Goal: Information Seeking & Learning: Learn about a topic

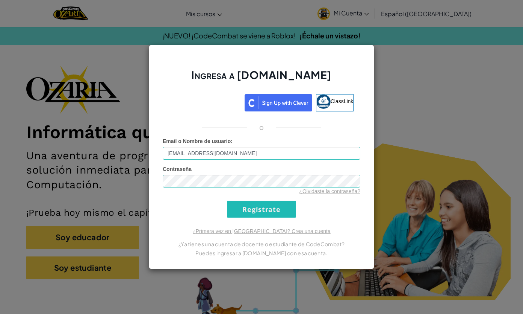
click at [268, 214] on input "Regístrate" at bounding box center [261, 208] width 68 height 17
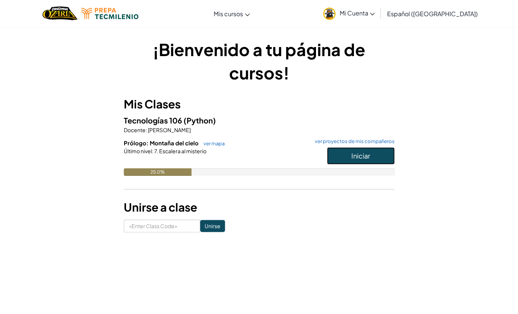
click at [376, 160] on button "Iniciar" at bounding box center [361, 155] width 68 height 17
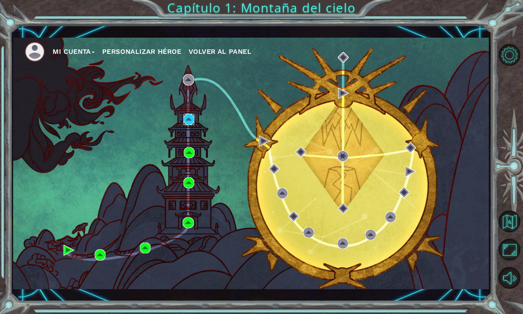
click at [193, 122] on img at bounding box center [188, 119] width 11 height 11
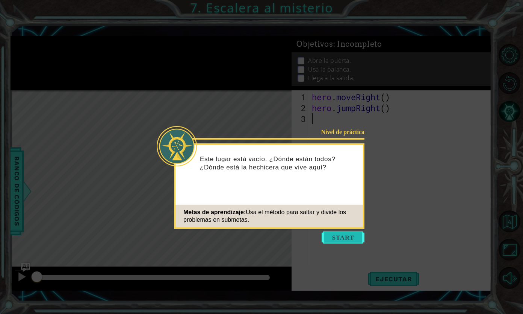
click at [341, 233] on button "Start" at bounding box center [343, 237] width 43 height 12
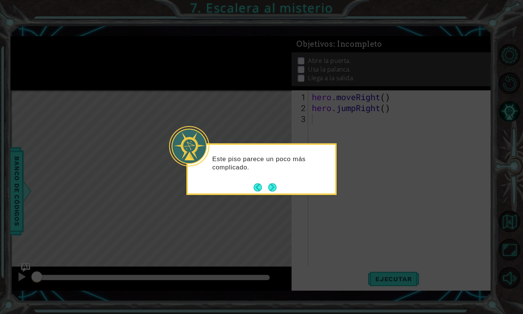
click at [303, 237] on icon at bounding box center [261, 157] width 523 height 314
click at [273, 191] on button "Next" at bounding box center [272, 187] width 9 height 9
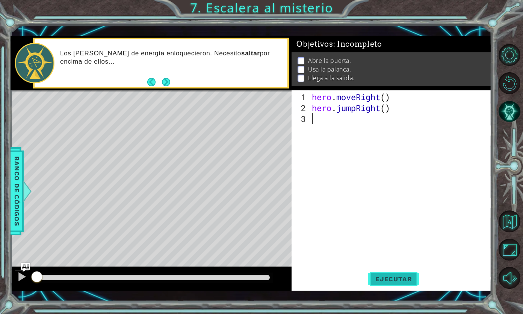
click at [389, 281] on span "Ejecutar" at bounding box center [394, 279] width 52 height 8
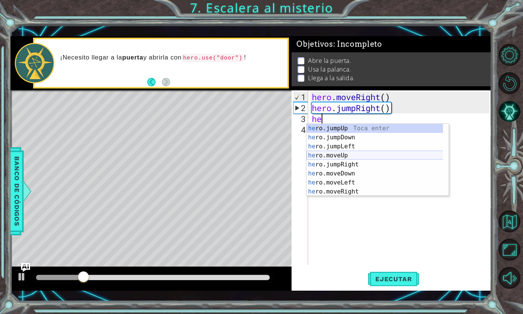
click at [363, 159] on div "he ro.jumpUp Toca enter he ro.jumpDown Toca enter he ro.jumpLeft Toca enter he …" at bounding box center [375, 169] width 137 height 90
type textarea "hero.moveUp(1)"
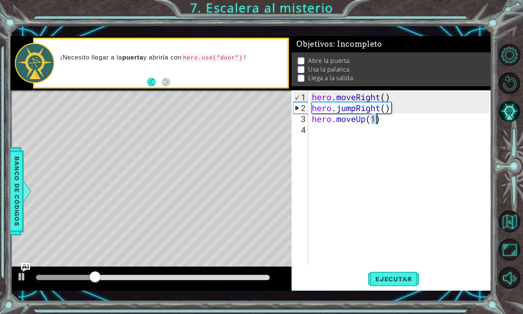
click at [367, 138] on div "hero . moveRight ( ) hero . jumpRight ( ) hero . moveUp ( 1 )" at bounding box center [402, 189] width 183 height 196
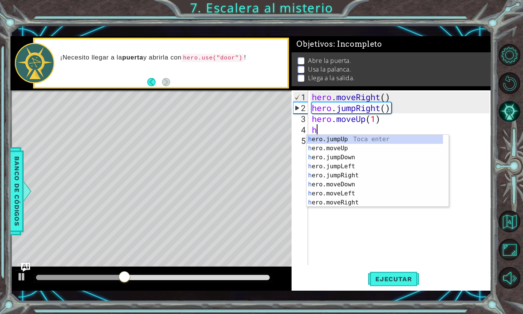
type textarea "he"
click at [362, 174] on div "he ro.jumpUp Toca enter he ro.jumpDown Toca enter he ro.jumpLeft Toca enter he …" at bounding box center [375, 180] width 137 height 90
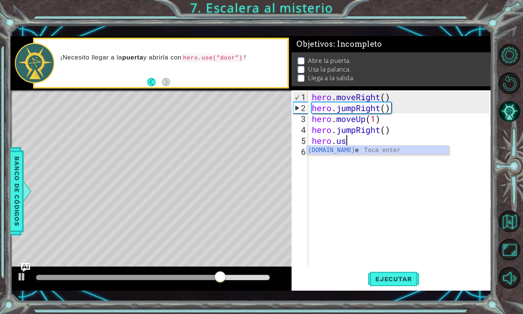
scroll to position [0, 2]
click at [341, 150] on div "hero.use Toca enter" at bounding box center [378, 159] width 143 height 27
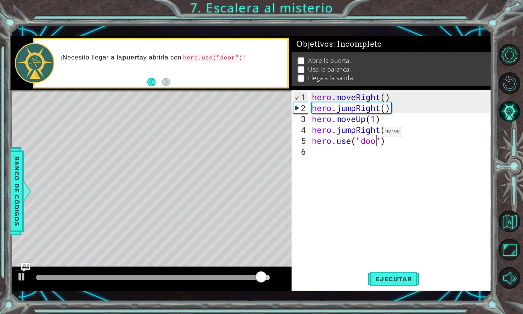
type textarea "hero.use("door")"
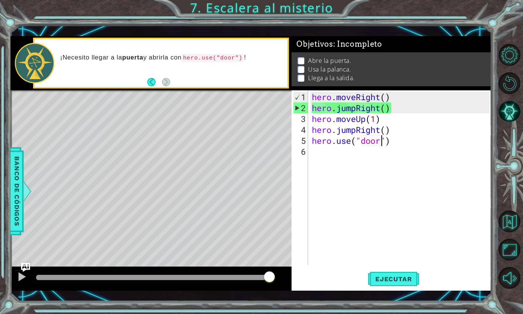
click at [374, 172] on div "hero . moveRight ( ) hero . jumpRight ( ) hero . moveUp ( 1 ) hero . jumpRight …" at bounding box center [402, 189] width 183 height 196
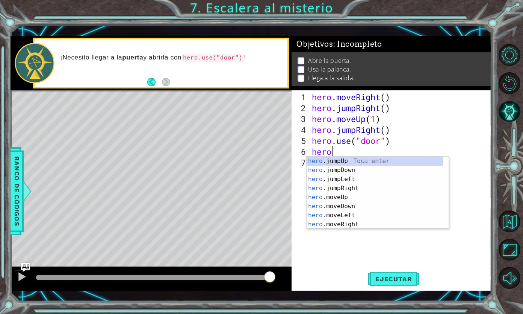
scroll to position [0, 0]
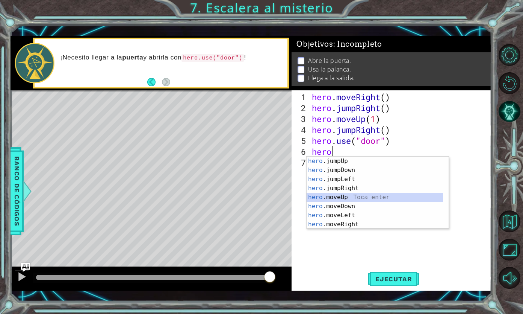
click at [348, 195] on div "hero .jumpUp Toca enter hero .jumpDown Toca enter hero .jumpLeft Toca enter her…" at bounding box center [375, 201] width 137 height 90
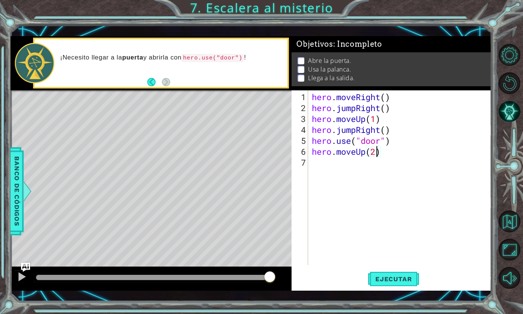
scroll to position [0, 3]
click at [406, 279] on span "Ejecutar" at bounding box center [394, 279] width 52 height 8
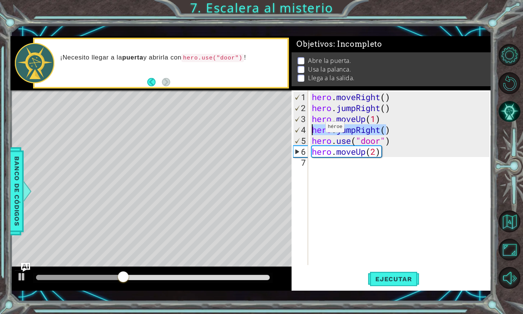
drag, startPoint x: 388, startPoint y: 130, endPoint x: 297, endPoint y: 130, distance: 91.4
click at [297, 130] on div "hero.moveUp(2) 1 2 3 4 5 6 7 hero . moveRight ( ) hero . jumpRight ( ) hero . m…" at bounding box center [391, 177] width 198 height 174
type textarea ")"
click at [348, 126] on div "hero . moveRight ( ) hero . jumpRight ( ) hero . moveUp ( 1 ) ) hero . use ( "d…" at bounding box center [402, 189] width 183 height 196
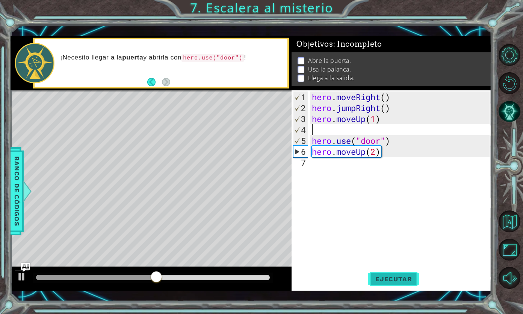
click at [411, 274] on button "Ejecutar" at bounding box center [394, 278] width 52 height 20
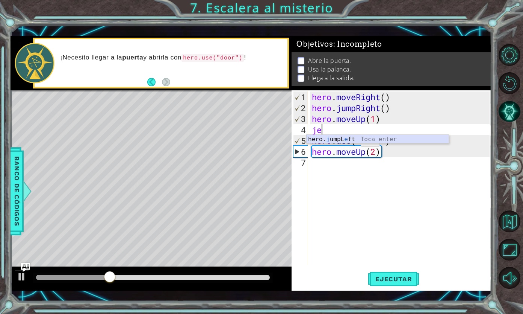
type textarea "j"
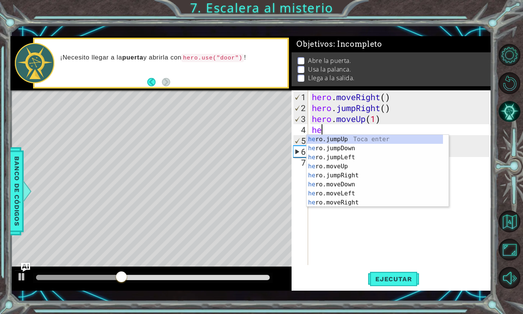
type textarea "her"
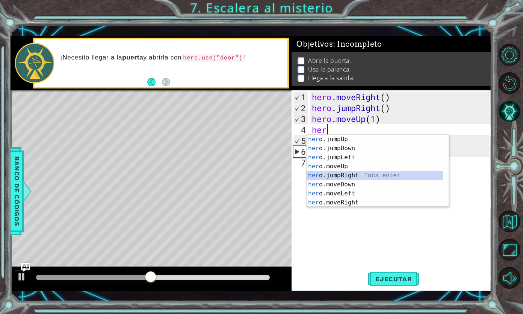
click at [343, 177] on div "her o.jumpUp Toca enter her o.jumpDown Toca enter her o.jumpLeft Toca enter her…" at bounding box center [375, 180] width 137 height 90
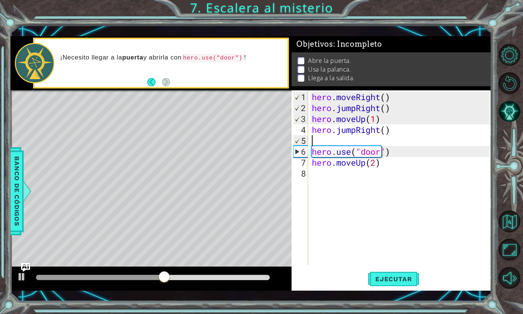
click at [369, 141] on div "hero . moveRight ( ) hero . jumpRight ( ) hero . moveUp ( 1 ) hero . jumpRight …" at bounding box center [402, 189] width 183 height 196
click at [380, 210] on div "hero . moveRight ( ) hero . jumpRight ( ) hero . moveUp ( 1 ) hero . jumpRight …" at bounding box center [402, 189] width 183 height 196
click at [403, 277] on span "Ejecutar" at bounding box center [394, 279] width 52 height 8
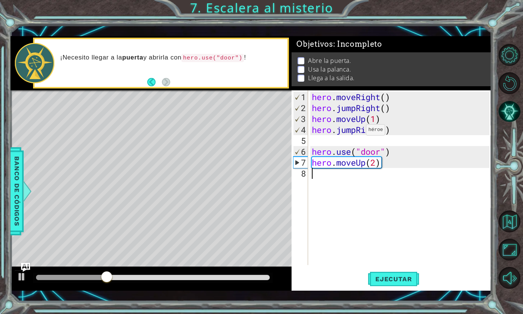
click at [355, 132] on div "hero . moveRight ( ) hero . jumpRight ( ) hero . moveUp ( 1 ) hero . jumpRight …" at bounding box center [402, 189] width 183 height 196
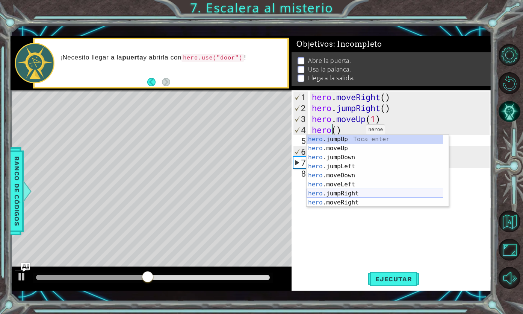
click at [356, 198] on div "hero .jumpUp Toca enter hero .moveUp Toca enter hero .jumpDown Toca enter hero …" at bounding box center [375, 180] width 137 height 90
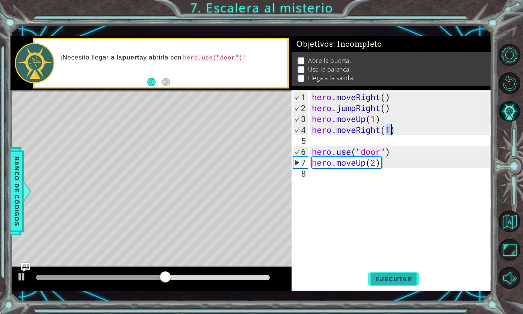
click at [407, 279] on span "Ejecutar" at bounding box center [394, 279] width 52 height 8
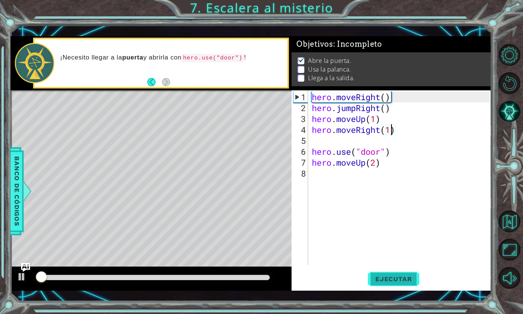
scroll to position [3, 0]
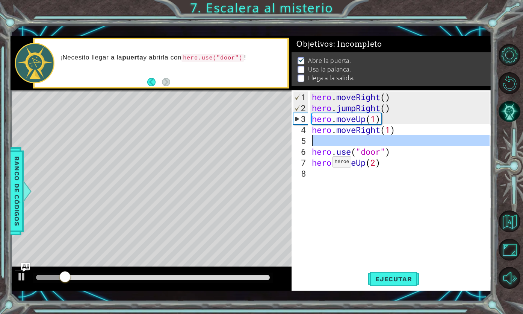
drag, startPoint x: 307, startPoint y: 143, endPoint x: 293, endPoint y: 141, distance: 13.7
click at [293, 141] on div "hero.moveRight(1) 1 2 3 4 5 6 7 8 hero . moveRight ( ) hero . jumpRight ( ) her…" at bounding box center [391, 177] width 198 height 174
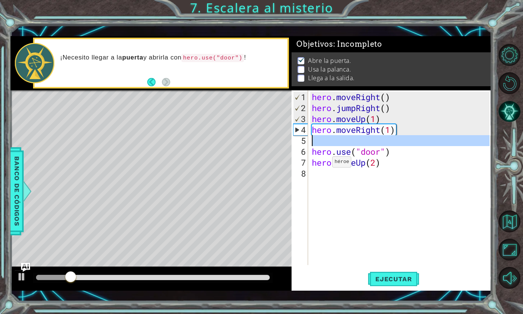
type textarea "hero.use("door")"
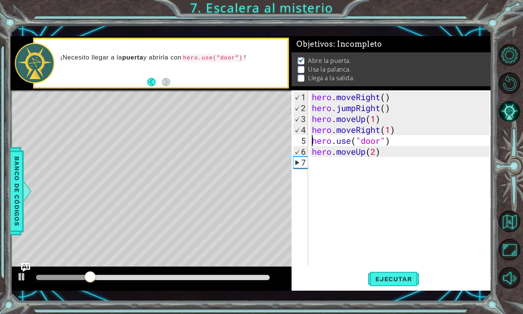
click at [362, 167] on div "hero . moveRight ( ) hero . jumpRight ( ) hero . moveUp ( 1 ) hero . moveRight …" at bounding box center [402, 189] width 183 height 196
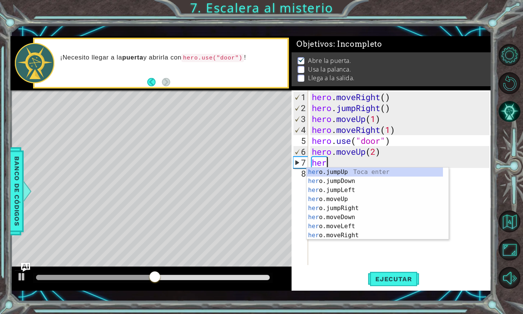
scroll to position [0, 0]
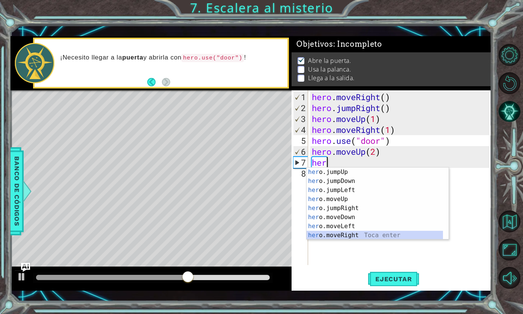
click at [366, 237] on div "her o.jumpUp Toca enter her o.jumpDown Toca enter her o.jumpLeft Toca enter her…" at bounding box center [375, 212] width 137 height 90
type textarea "hero.moveRight(1)"
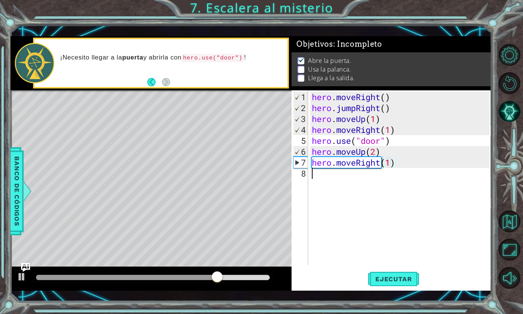
click at [350, 183] on div "hero . moveRight ( ) hero . jumpRight ( ) hero . moveUp ( 1 ) hero . moveRight …" at bounding box center [402, 189] width 183 height 196
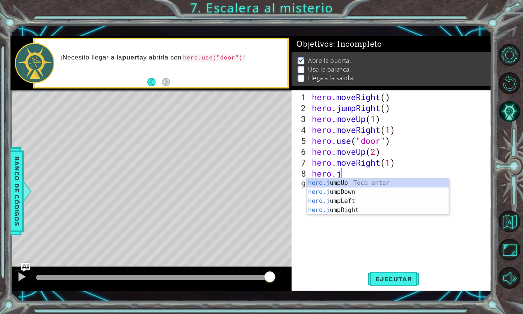
scroll to position [0, 1]
type textarea "hero.ju"
click at [360, 180] on div "hero.ju mpUp Toca enter hero.ju mpDown Toca enter hero.ju mpLeft Toca enter her…" at bounding box center [378, 205] width 143 height 54
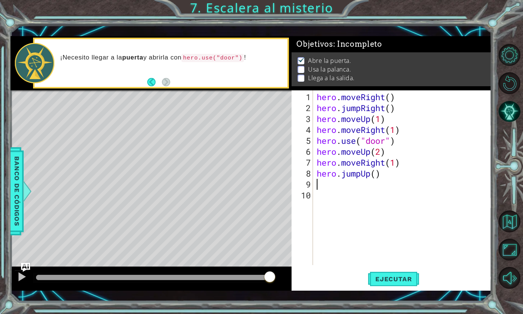
scroll to position [0, 0]
click at [387, 281] on span "Ejecutar" at bounding box center [394, 279] width 52 height 8
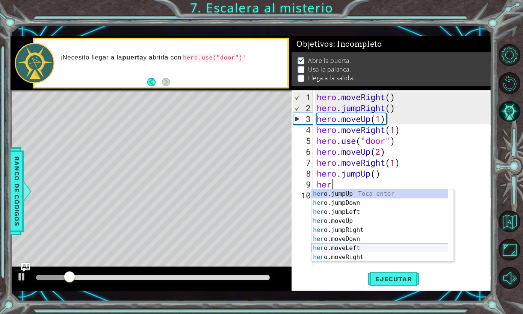
click at [353, 248] on div "her o.jumpUp Toca enter her o.jumpDown Toca enter her o.jumpLeft Toca enter her…" at bounding box center [380, 234] width 137 height 90
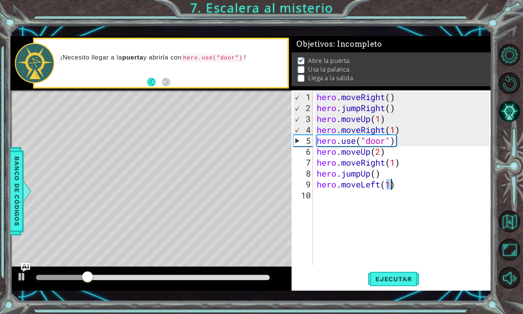
scroll to position [0, 3]
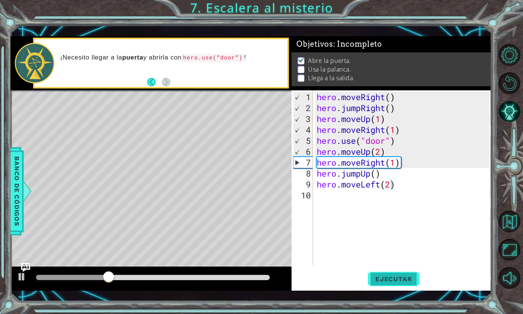
click at [373, 279] on span "Ejecutar" at bounding box center [394, 279] width 52 height 8
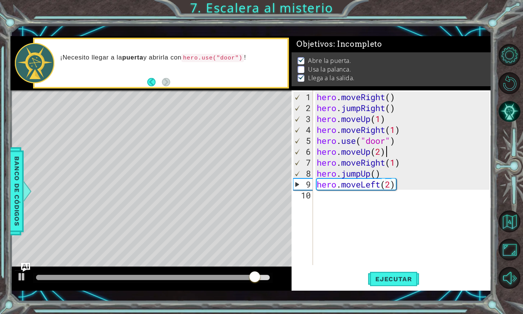
click at [391, 147] on div "hero . moveRight ( ) hero . jumpRight ( ) hero . moveUp ( 1 ) hero . moveRight …" at bounding box center [404, 189] width 179 height 196
type textarea "hero.moveUp(2)"
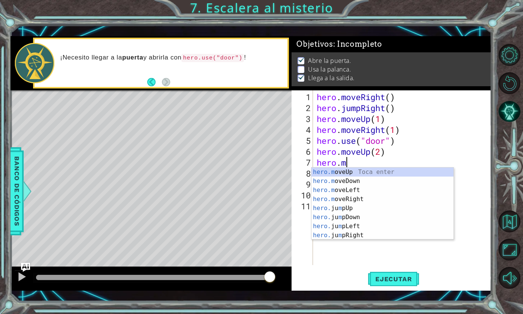
scroll to position [0, 1]
click at [379, 193] on div "hero.m oveUp Toca enter hero.m oveDown Toca enter hero.m oveLeft Toca enter her…" at bounding box center [383, 212] width 143 height 90
type textarea "hero.moveLeft(1)"
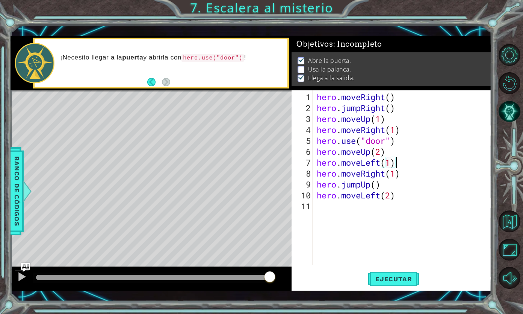
click at [398, 163] on div "hero . moveRight ( ) hero . jumpRight ( ) hero . moveUp ( 1 ) hero . moveRight …" at bounding box center [404, 189] width 179 height 196
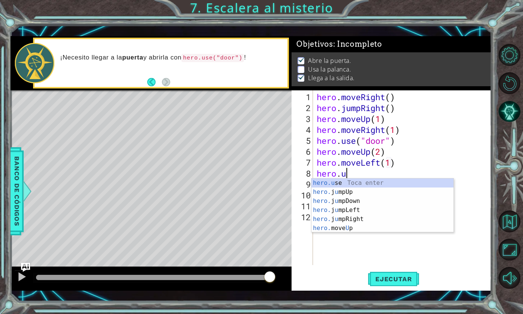
scroll to position [0, 1]
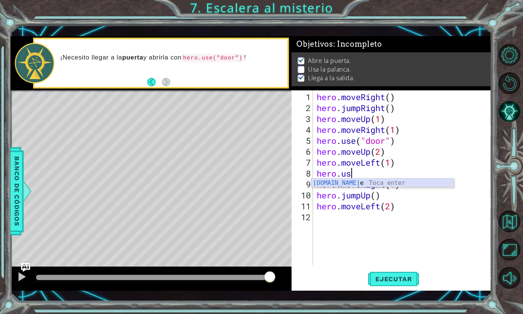
click at [394, 183] on div "[DOMAIN_NAME] e Toca enter" at bounding box center [383, 191] width 143 height 27
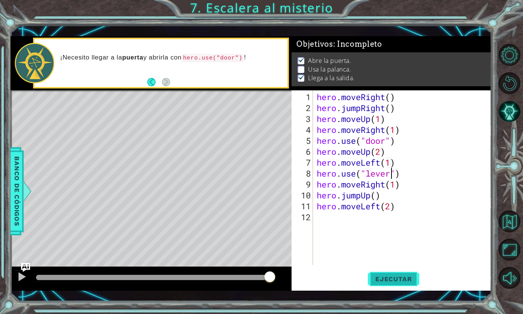
click at [395, 284] on button "Ejecutar" at bounding box center [394, 278] width 52 height 20
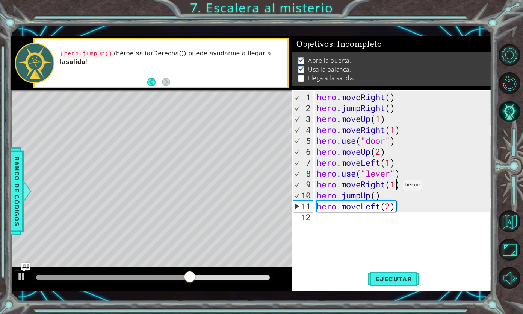
click at [396, 188] on div "hero . moveRight ( ) hero . jumpRight ( ) hero . moveUp ( 1 ) hero . moveRight …" at bounding box center [404, 189] width 179 height 196
type textarea "hero.moveRight(2)"
click at [401, 278] on span "Ejecutar" at bounding box center [394, 279] width 52 height 8
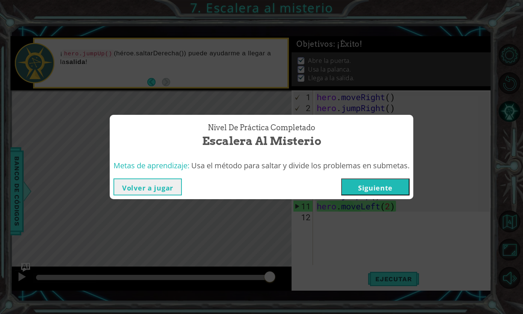
click at [368, 189] on button "Siguiente" at bounding box center [375, 186] width 68 height 17
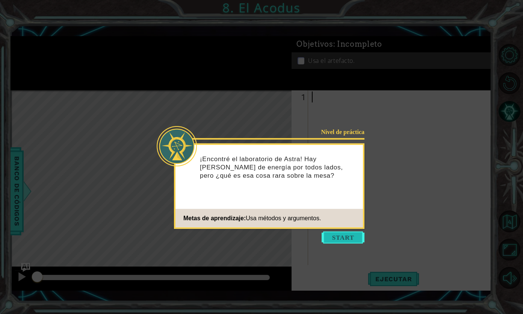
click at [349, 233] on button "Start" at bounding box center [343, 237] width 43 height 12
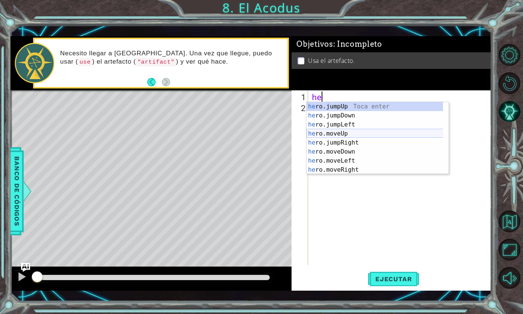
click at [318, 136] on div "he ro.jumpUp Toca enter he ro.jumpDown Toca enter he ro.jumpLeft Toca enter he …" at bounding box center [375, 147] width 137 height 90
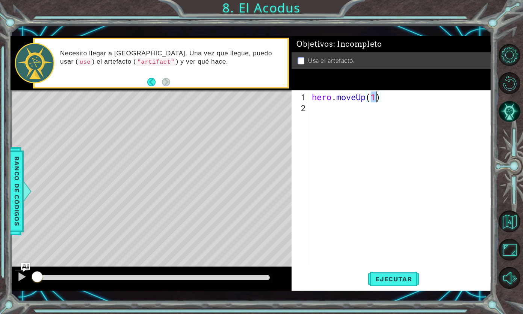
type textarea "hero.moveUp(2)"
click at [337, 122] on div "hero . moveUp ( 2 )" at bounding box center [402, 189] width 183 height 196
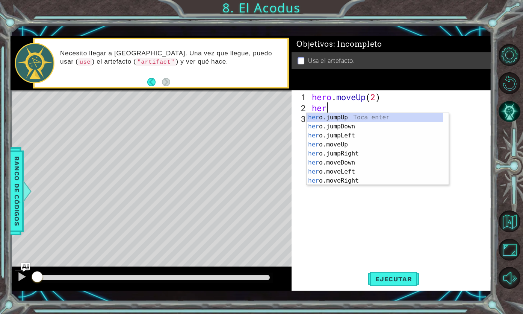
scroll to position [0, 0]
click at [351, 168] on div "her o.jumpUp Toca enter her o.jumpDown Toca enter her o.jumpLeft Toca enter her…" at bounding box center [375, 158] width 137 height 90
type textarea "hero.moveLeft(1)"
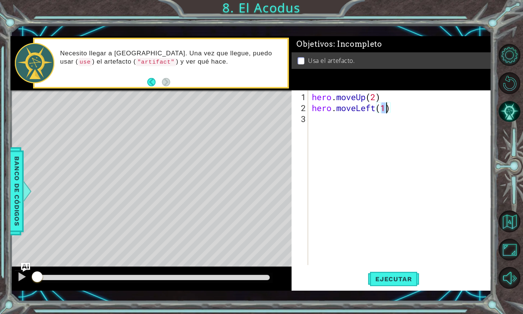
click at [339, 123] on div "hero . moveUp ( 2 ) hero . moveLeft ( 1 )" at bounding box center [402, 189] width 183 height 196
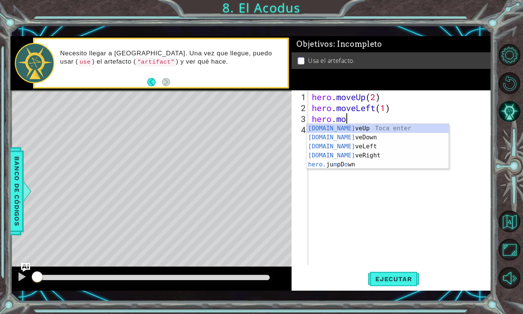
scroll to position [0, 2]
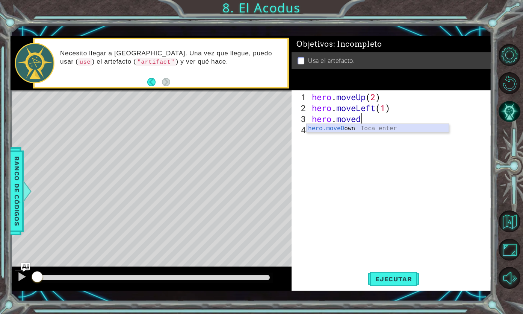
click at [351, 129] on div "hero.moveD own Toca enter" at bounding box center [378, 137] width 143 height 27
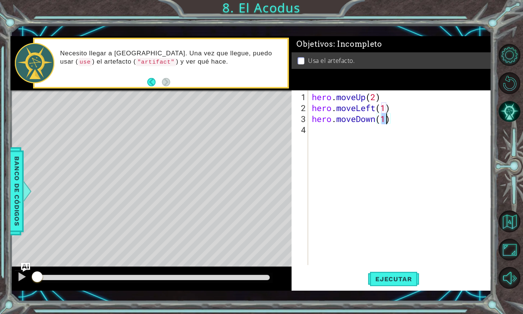
click at [349, 130] on div "hero . moveUp ( 2 ) hero . moveLeft ( 1 ) hero . moveDown ( 1 )" at bounding box center [402, 189] width 183 height 196
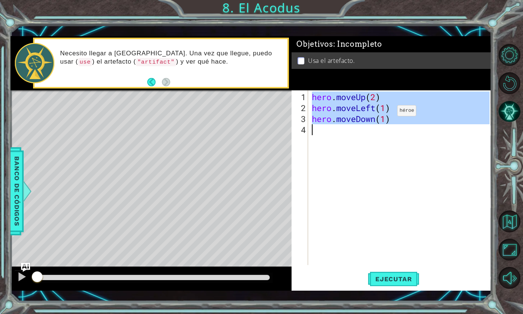
click at [386, 115] on div "hero . moveUp ( 2 ) hero . moveLeft ( 1 ) hero . moveDown ( 1 )" at bounding box center [400, 177] width 179 height 174
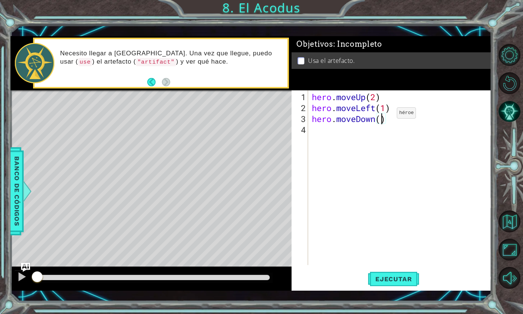
type textarea "hero.moveDown(2)"
click at [341, 144] on div "hero . moveUp ( 2 ) hero . moveLeft ( 1 ) hero . moveDown ( 2 )" at bounding box center [402, 189] width 183 height 196
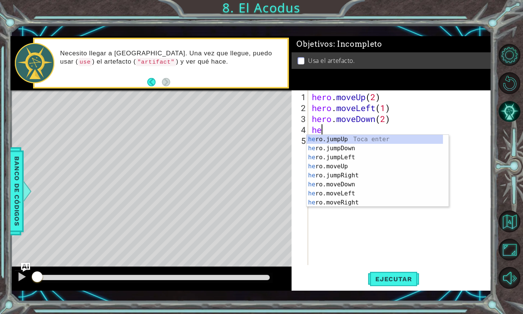
type textarea "her"
click at [338, 158] on div "her o.jumpUp Toca enter her o.jumpDown Toca enter her o.jumpLeft Toca enter her…" at bounding box center [375, 180] width 137 height 90
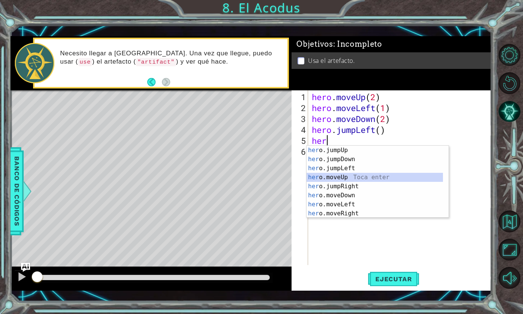
click at [344, 173] on div "her o.jumpUp Toca enter her o.jumpDown Toca enter her o.jumpLeft Toca enter her…" at bounding box center [375, 191] width 137 height 90
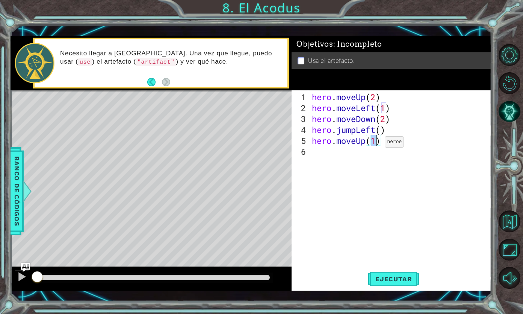
type textarea "hero.moveUp(2)"
click at [362, 150] on div "hero . moveUp ( 2 ) hero . moveLeft ( 1 ) hero . moveDown ( 2 ) hero . jumpLeft…" at bounding box center [402, 189] width 183 height 196
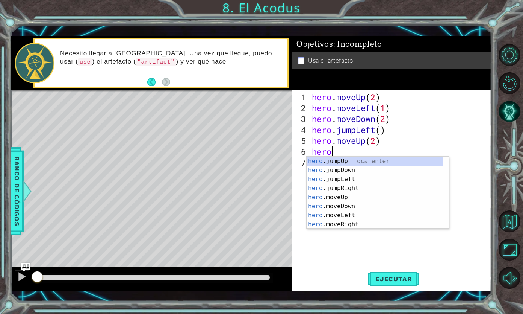
scroll to position [0, 0]
click at [377, 223] on div "hero .jumpUp Toca enter hero .jumpDown Toca enter hero .jumpLeft Toca enter her…" at bounding box center [375, 201] width 137 height 90
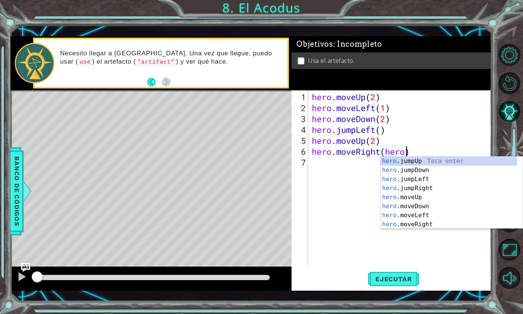
scroll to position [0, 4]
type textarea "hero.moveRight()"
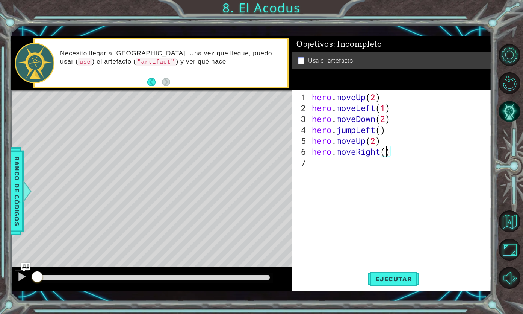
click at [325, 172] on div "hero . moveUp ( 2 ) hero . moveLeft ( 1 ) hero . moveDown ( 2 ) hero . jumpLeft…" at bounding box center [402, 189] width 183 height 196
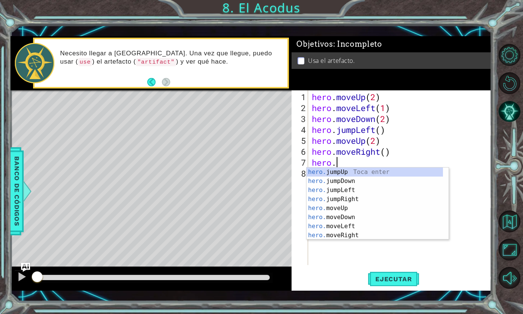
scroll to position [0, 1]
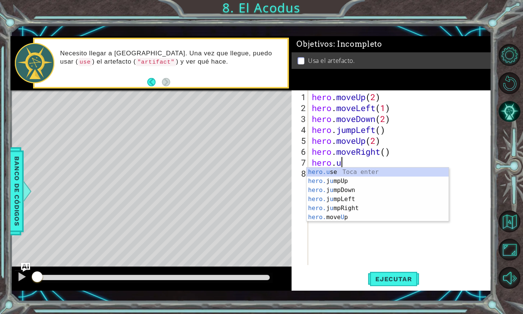
click at [325, 172] on div "hero.u se Toca enter hero. j u mpUp Toca enter hero. j u mpDown Toca enter hero…" at bounding box center [378, 203] width 143 height 72
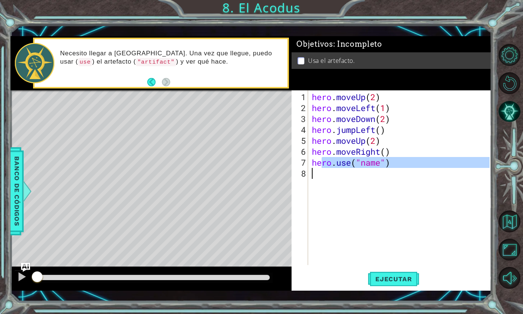
click at [325, 172] on div "hero . moveUp ( 2 ) hero . moveLeft ( 1 ) hero . moveDown ( 2 ) hero . jumpLeft…" at bounding box center [402, 189] width 183 height 196
type textarea "hero.use("name")"
click at [375, 168] on div "hero . moveUp ( 2 ) hero . moveLeft ( 1 ) hero . moveDown ( 2 ) hero . jumpLeft…" at bounding box center [400, 177] width 179 height 174
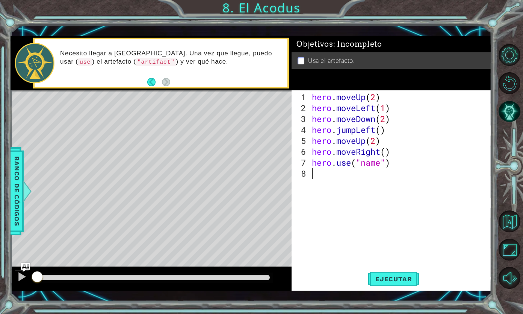
scroll to position [0, 0]
click at [379, 165] on div "hero . moveUp ( 2 ) hero . moveLeft ( 1 ) hero . moveDown ( 2 ) hero . jumpLeft…" at bounding box center [402, 189] width 183 height 196
click at [382, 165] on div "hero . moveUp ( 2 ) hero . moveLeft ( 1 ) hero . moveDown ( 2 ) hero . jumpLeft…" at bounding box center [402, 189] width 183 height 196
drag, startPoint x: 382, startPoint y: 165, endPoint x: 375, endPoint y: 166, distance: 7.5
click at [375, 166] on div "hero . moveUp ( 2 ) hero . moveLeft ( 1 ) hero . moveDown ( 2 ) hero . jumpLeft…" at bounding box center [402, 189] width 183 height 196
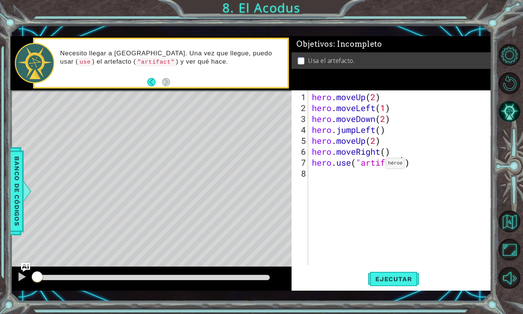
scroll to position [0, 4]
type textarea "hero.use("artifact")"
click at [389, 279] on span "Ejecutar" at bounding box center [394, 279] width 52 height 8
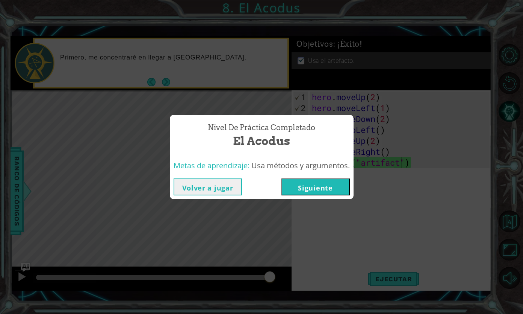
click at [313, 190] on button "Siguiente" at bounding box center [316, 186] width 68 height 17
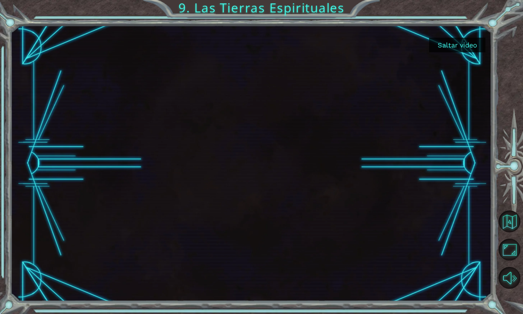
click at [439, 48] on button "Saltar video" at bounding box center [457, 45] width 56 height 15
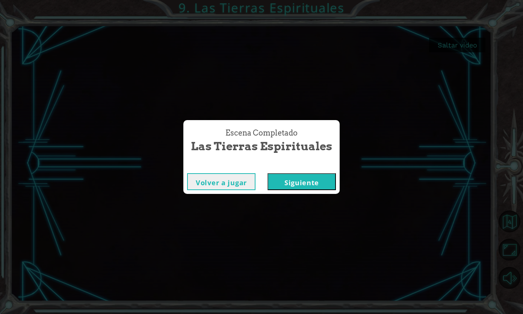
click at [321, 180] on button "Siguiente" at bounding box center [302, 181] width 68 height 17
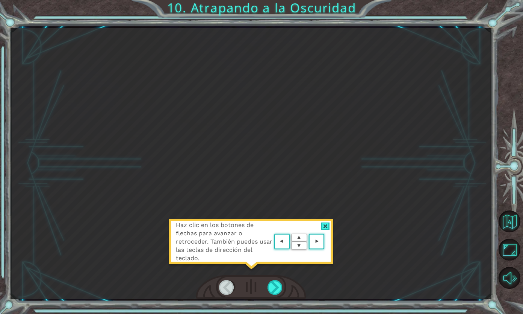
click at [322, 227] on div at bounding box center [325, 226] width 9 height 8
